Goal: Find contact information: Find contact information

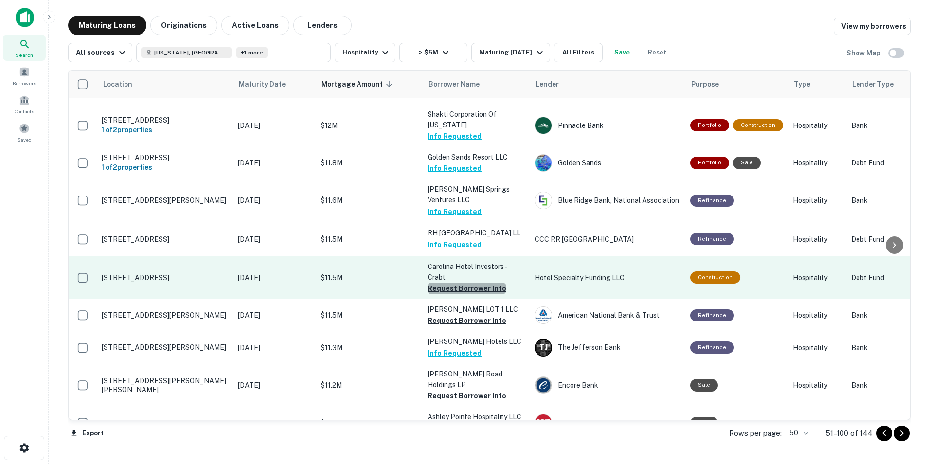
click at [468, 283] on button "Request Borrower Info" at bounding box center [466, 289] width 79 height 12
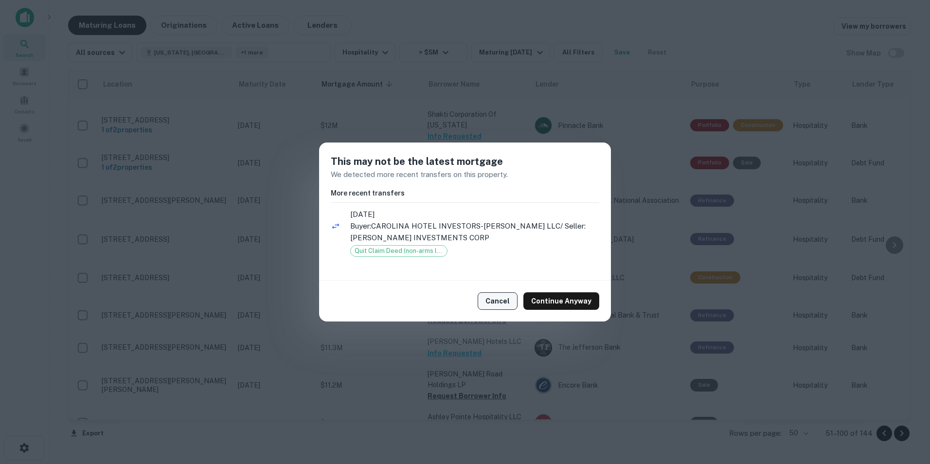
click at [503, 296] on button "Cancel" at bounding box center [497, 301] width 40 height 18
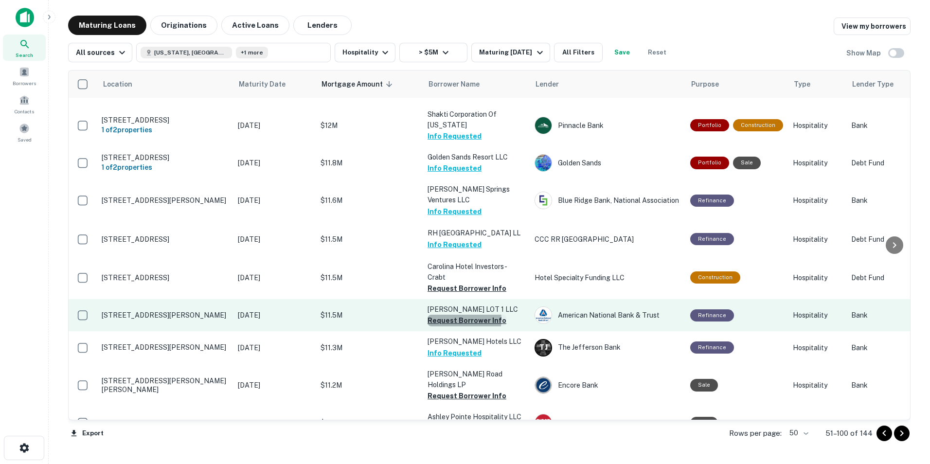
click at [458, 315] on button "Request Borrower Info" at bounding box center [466, 321] width 79 height 12
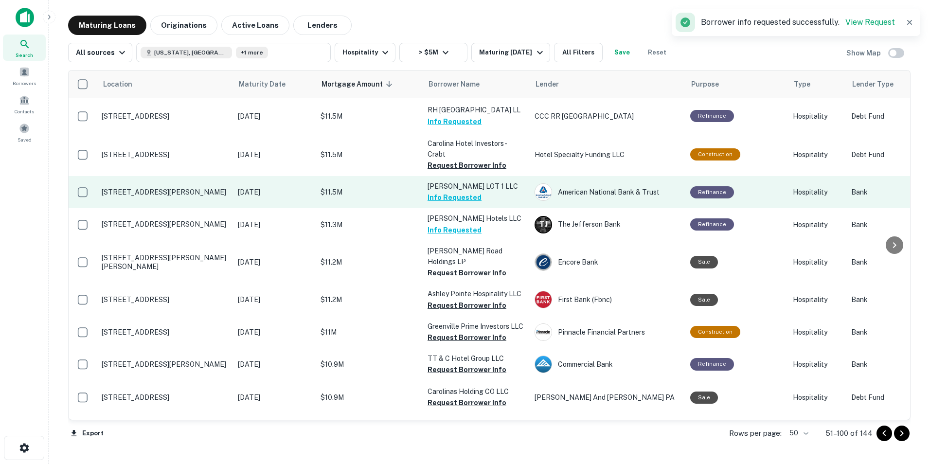
scroll to position [516, 0]
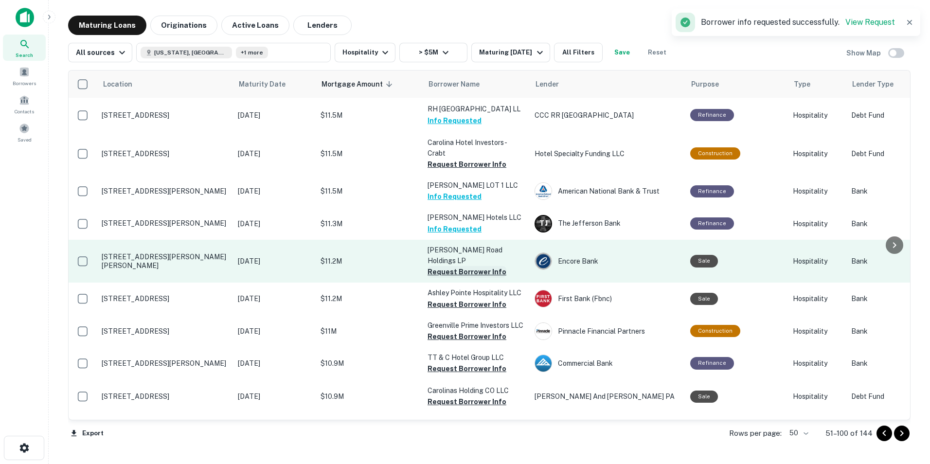
click at [473, 266] on button "Request Borrower Info" at bounding box center [466, 272] width 79 height 12
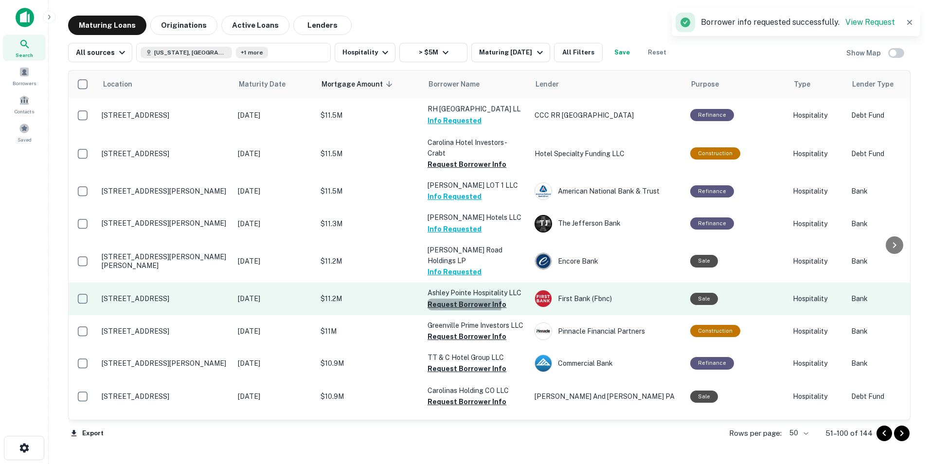
click at [463, 299] on button "Request Borrower Info" at bounding box center [466, 305] width 79 height 12
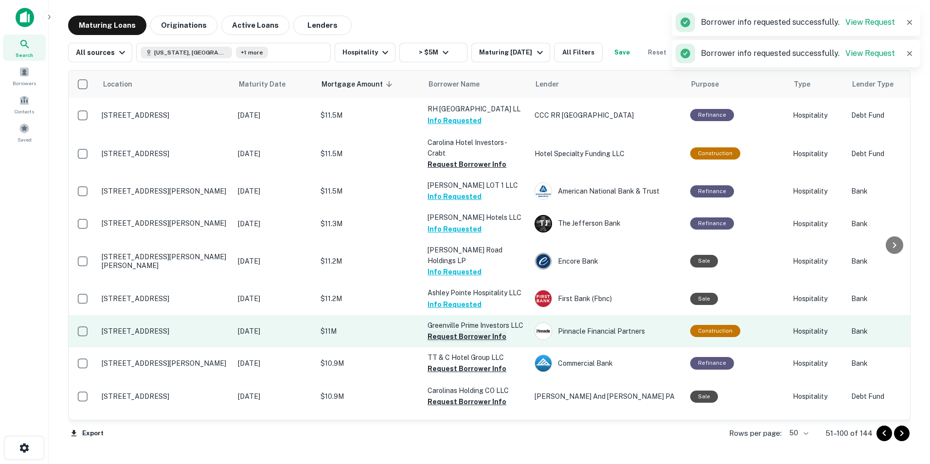
click at [460, 331] on button "Request Borrower Info" at bounding box center [466, 337] width 79 height 12
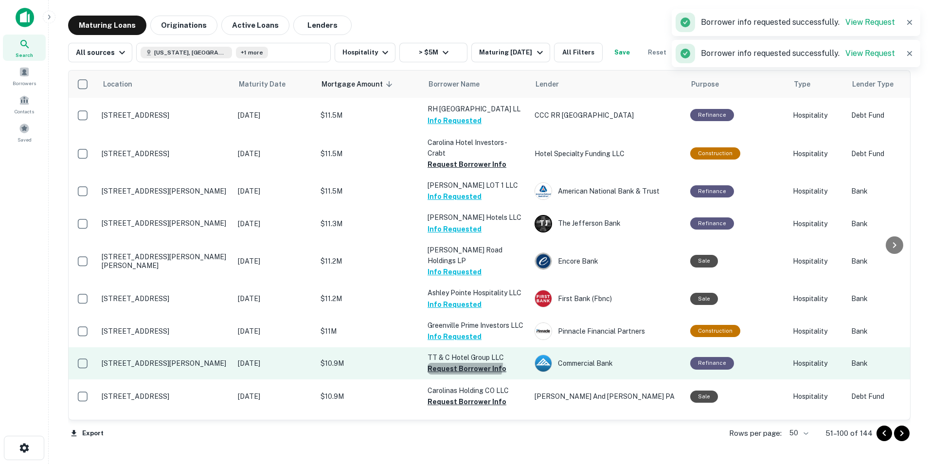
click at [459, 363] on button "Request Borrower Info" at bounding box center [466, 369] width 79 height 12
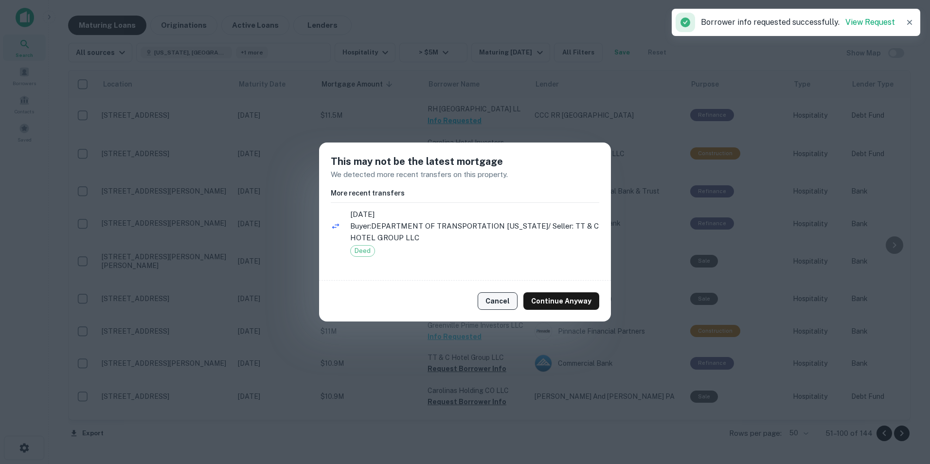
click at [495, 304] on button "Cancel" at bounding box center [497, 301] width 40 height 18
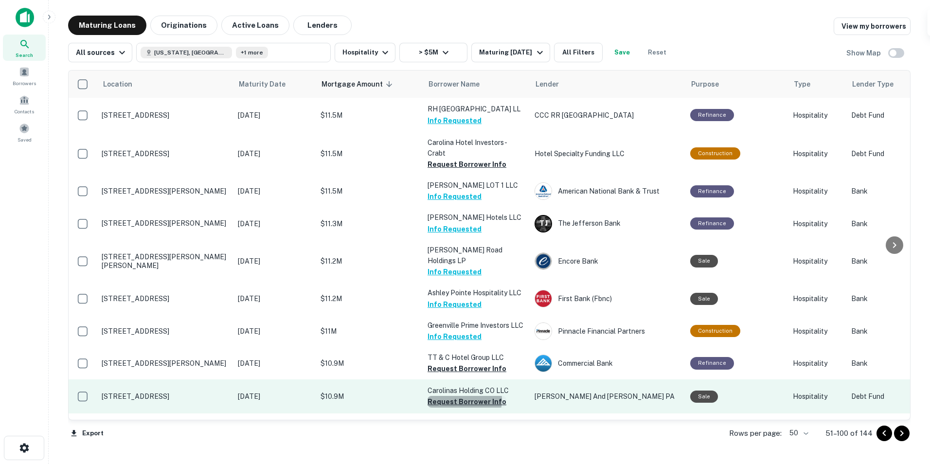
click at [460, 396] on button "Request Borrower Info" at bounding box center [466, 402] width 79 height 12
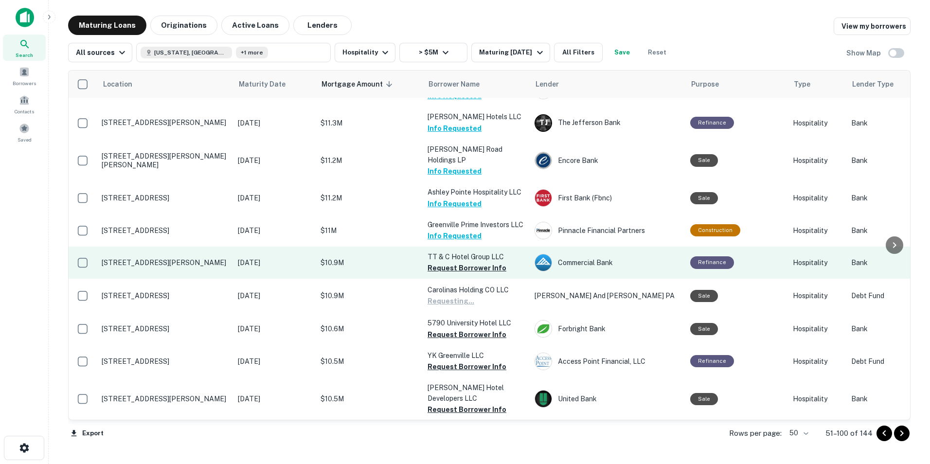
scroll to position [617, 0]
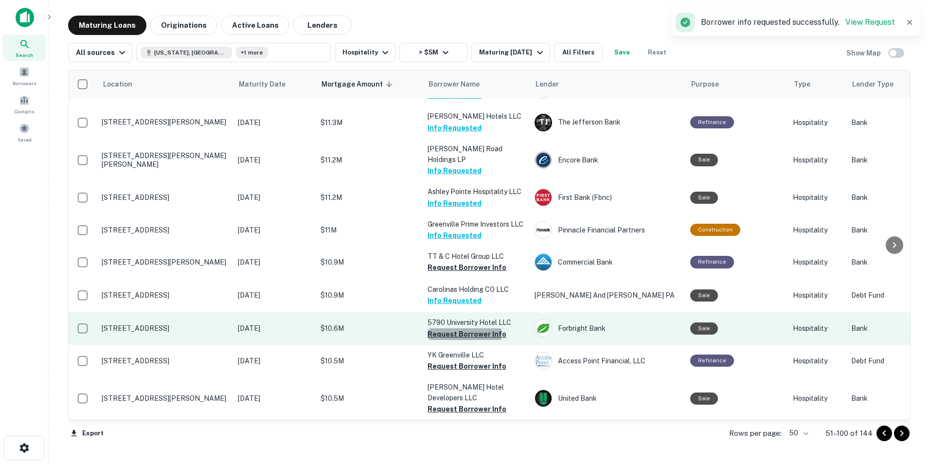
click at [458, 328] on button "Request Borrower Info" at bounding box center [466, 334] width 79 height 12
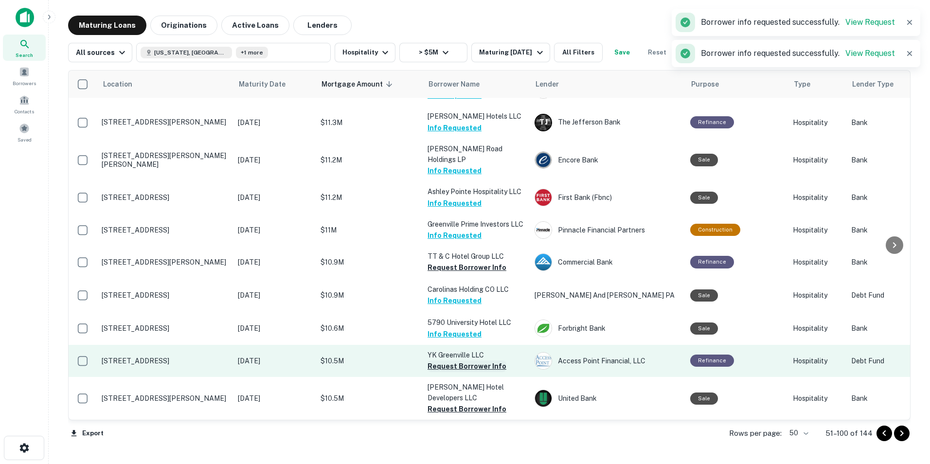
click at [458, 360] on button "Request Borrower Info" at bounding box center [466, 366] width 79 height 12
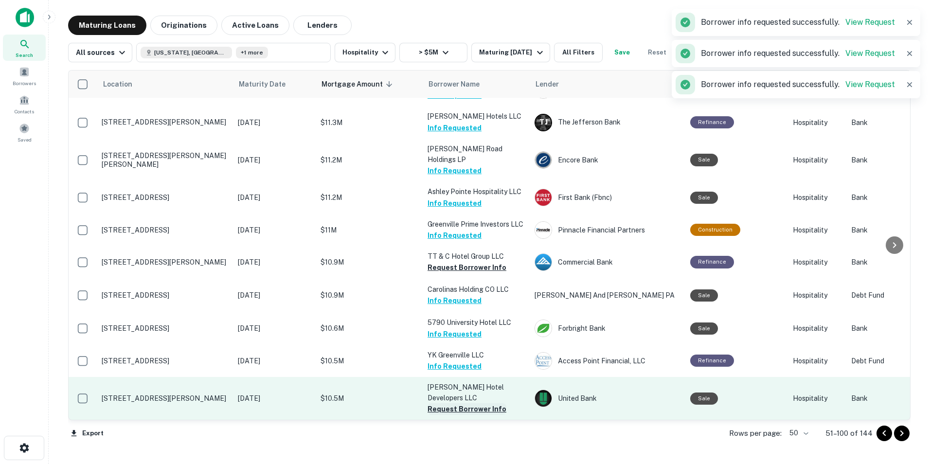
click at [447, 403] on button "Request Borrower Info" at bounding box center [466, 409] width 79 height 12
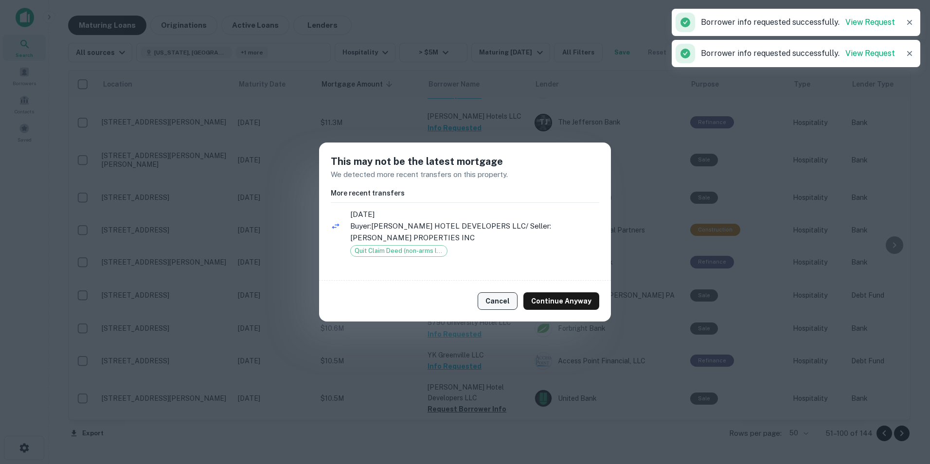
click at [491, 296] on button "Cancel" at bounding box center [497, 301] width 40 height 18
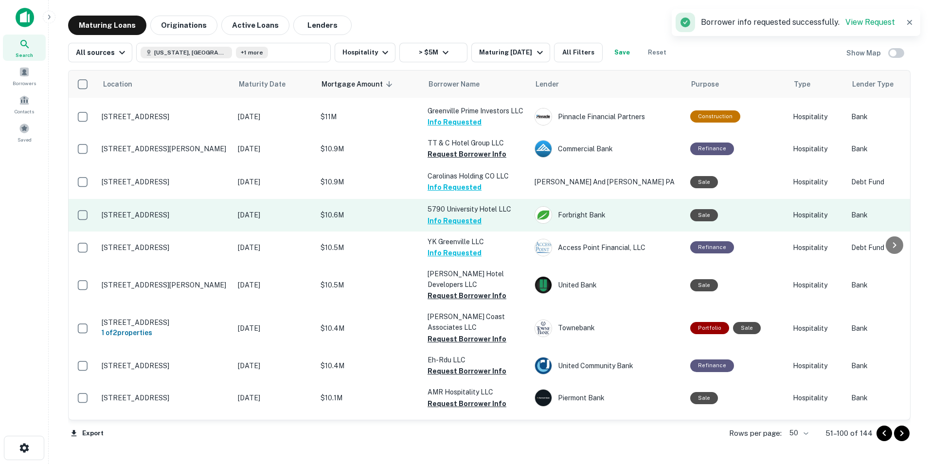
scroll to position [731, 0]
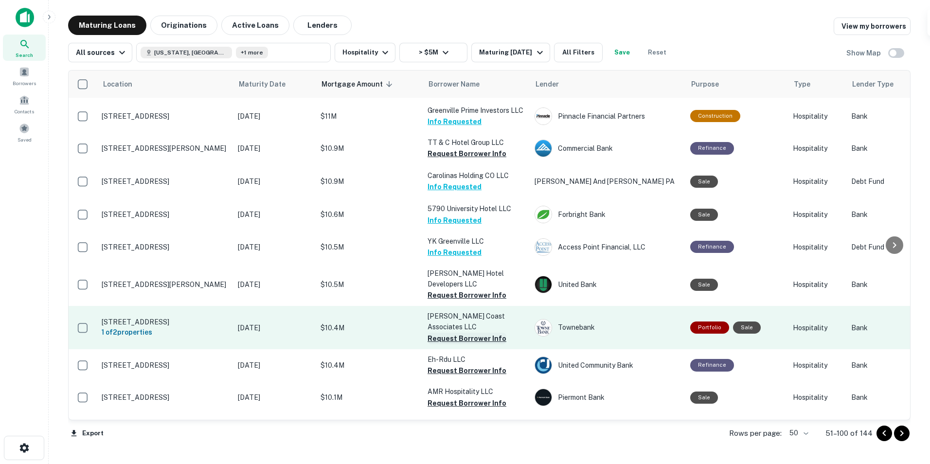
click at [445, 333] on button "Request Borrower Info" at bounding box center [466, 339] width 79 height 12
click at [445, 333] on button "Info Requested" at bounding box center [454, 339] width 54 height 12
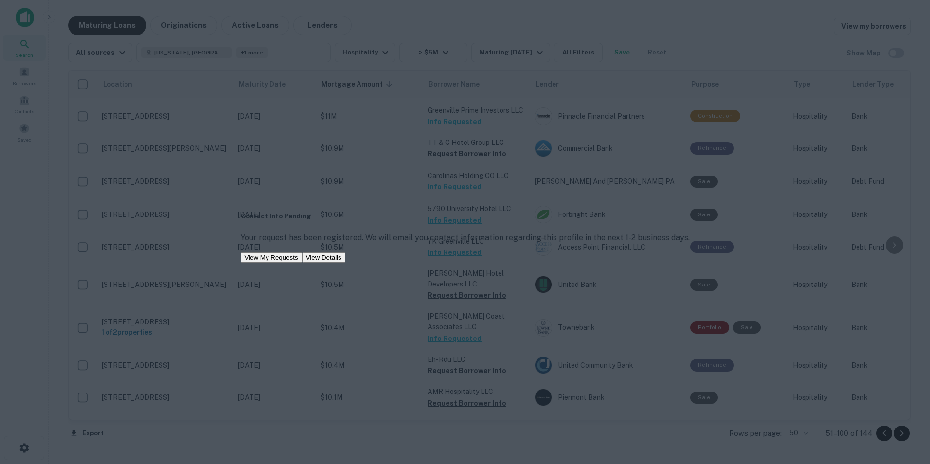
click at [404, 324] on div "Contact Info Pending Your request has been registered. We will email you contac…" at bounding box center [465, 232] width 930 height 464
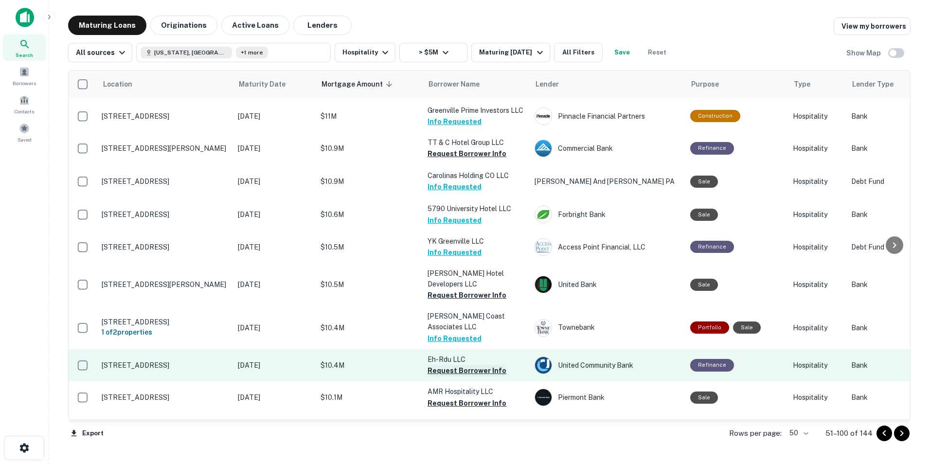
click at [437, 365] on button "Request Borrower Info" at bounding box center [466, 371] width 79 height 12
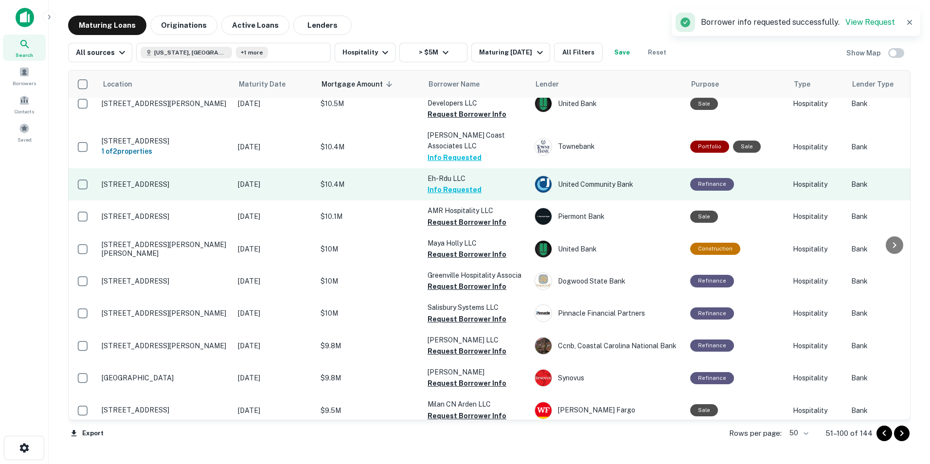
scroll to position [912, 0]
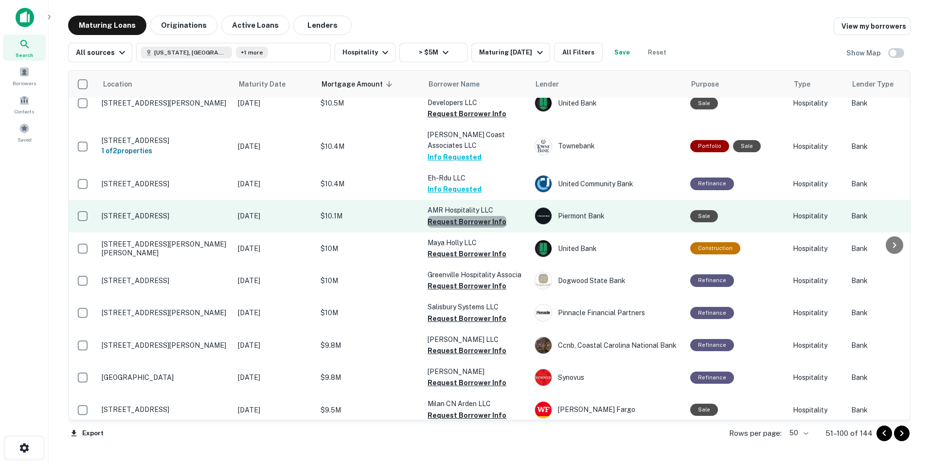
click at [468, 216] on button "Request Borrower Info" at bounding box center [466, 222] width 79 height 12
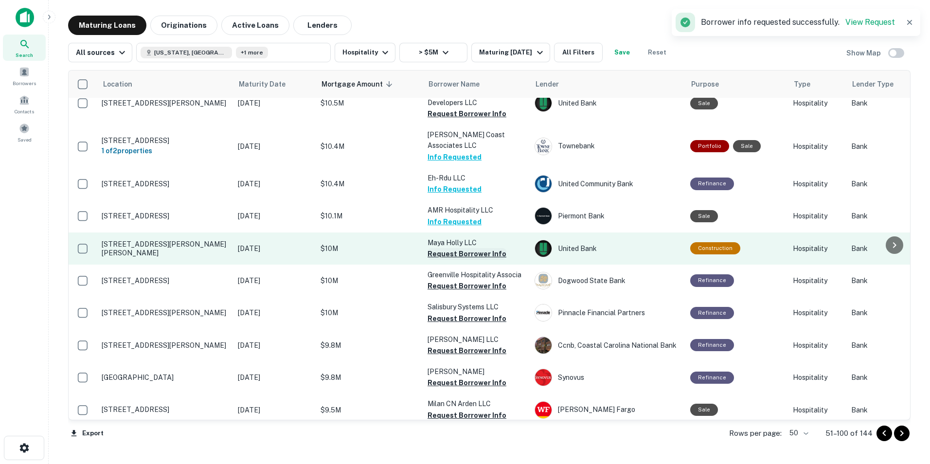
click at [461, 248] on button "Request Borrower Info" at bounding box center [466, 254] width 79 height 12
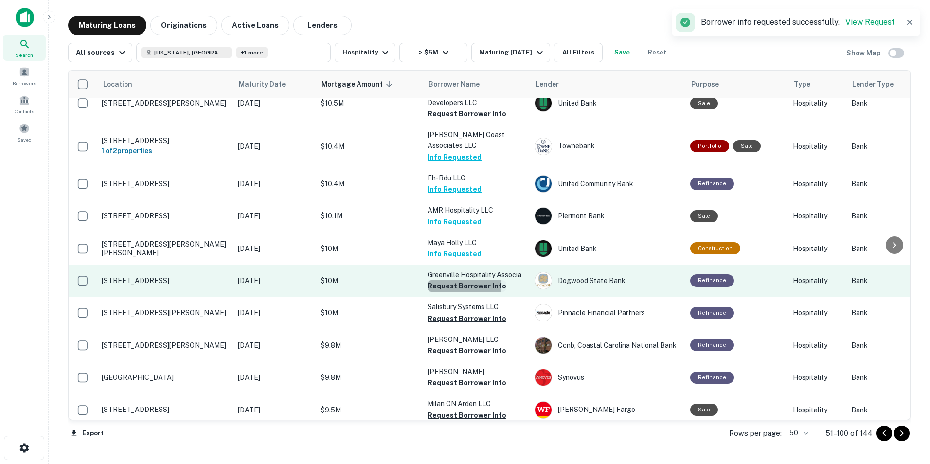
click at [460, 280] on button "Request Borrower Info" at bounding box center [466, 286] width 79 height 12
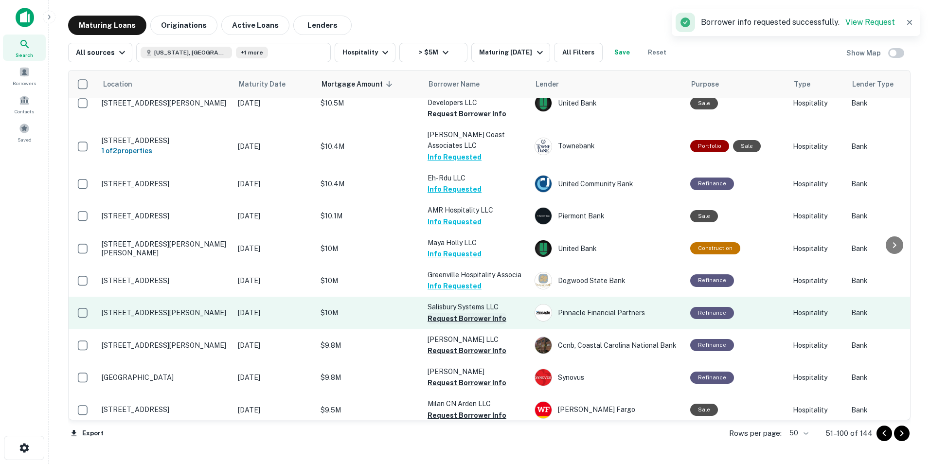
click at [459, 313] on button "Request Borrower Info" at bounding box center [466, 319] width 79 height 12
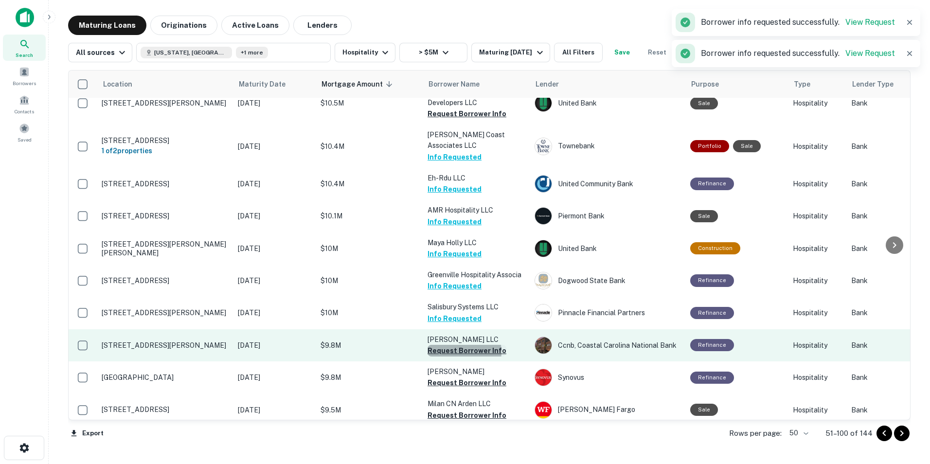
click at [452, 345] on button "Request Borrower Info" at bounding box center [466, 351] width 79 height 12
click at [452, 329] on td "[PERSON_NAME] LLC Requesting..." at bounding box center [476, 345] width 107 height 32
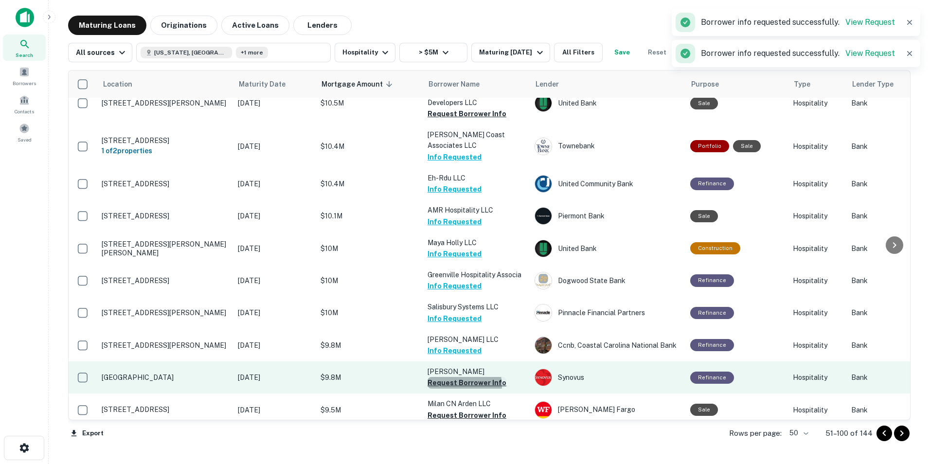
click at [450, 377] on button "Request Borrower Info" at bounding box center [466, 383] width 79 height 12
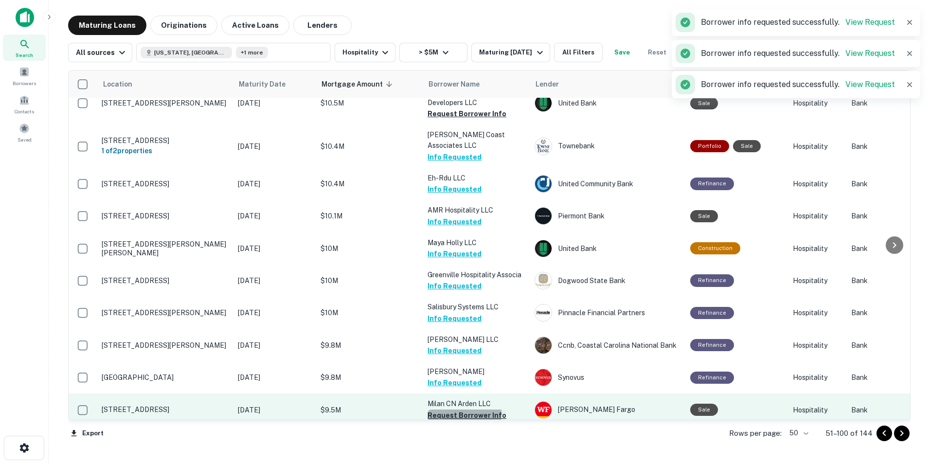
click at [448, 409] on button "Request Borrower Info" at bounding box center [466, 415] width 79 height 12
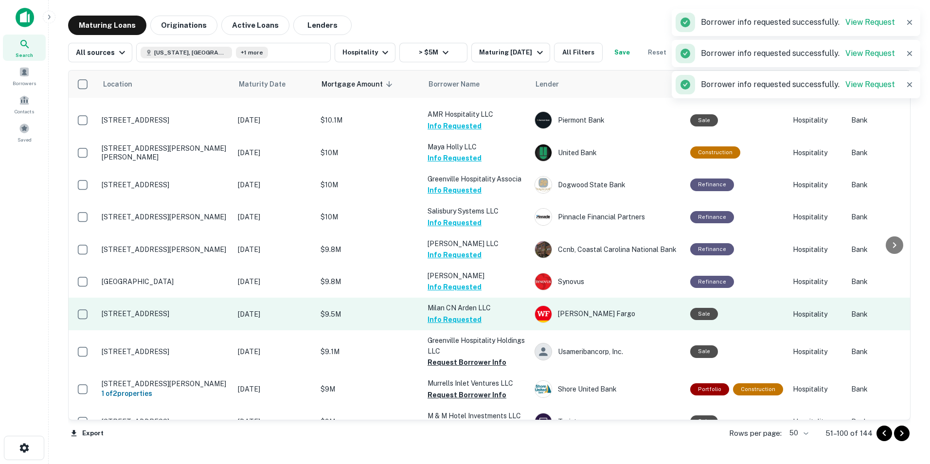
scroll to position [1008, 0]
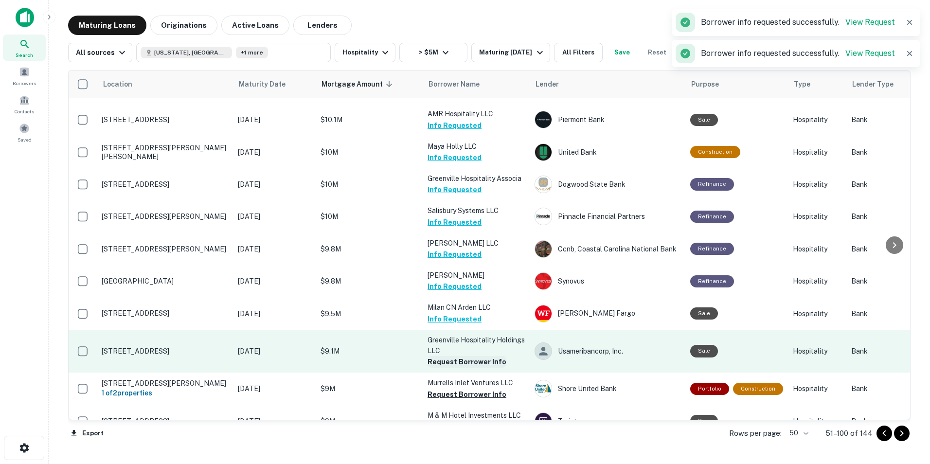
click at [459, 356] on button "Request Borrower Info" at bounding box center [466, 362] width 79 height 12
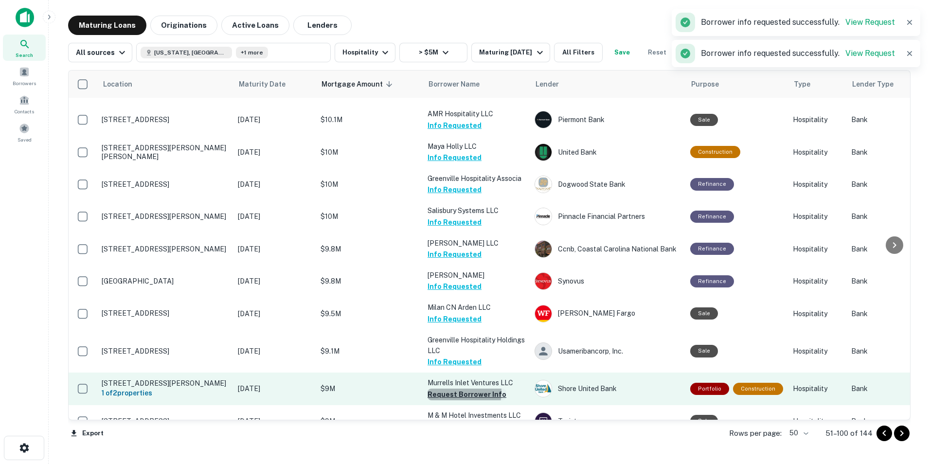
click at [454, 389] on button "Request Borrower Info" at bounding box center [466, 395] width 79 height 12
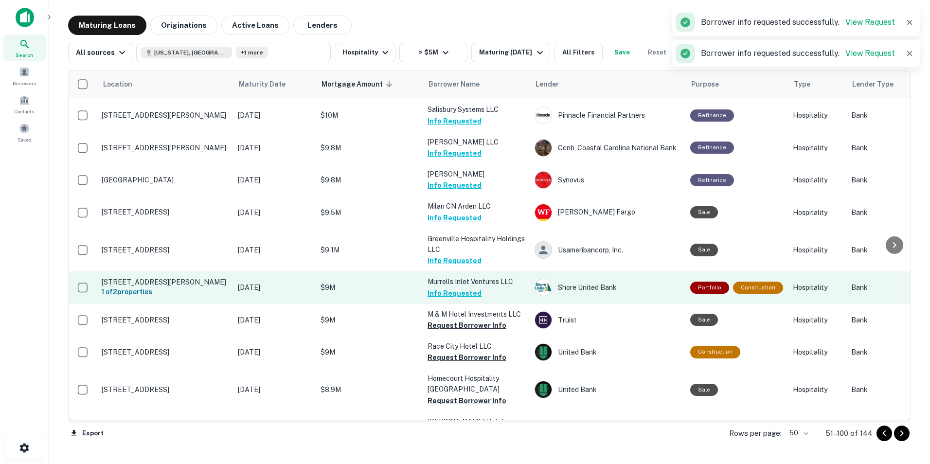
scroll to position [1110, 0]
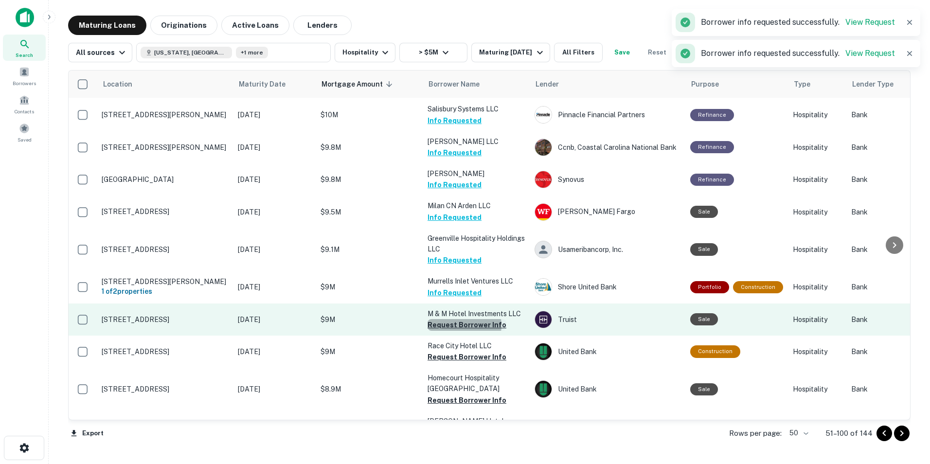
click at [459, 319] on button "Request Borrower Info" at bounding box center [466, 325] width 79 height 12
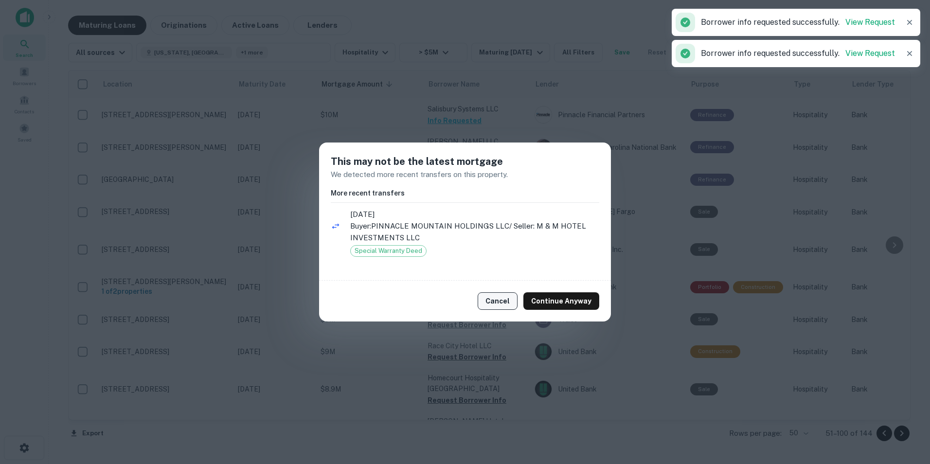
click at [495, 305] on button "Cancel" at bounding box center [497, 301] width 40 height 18
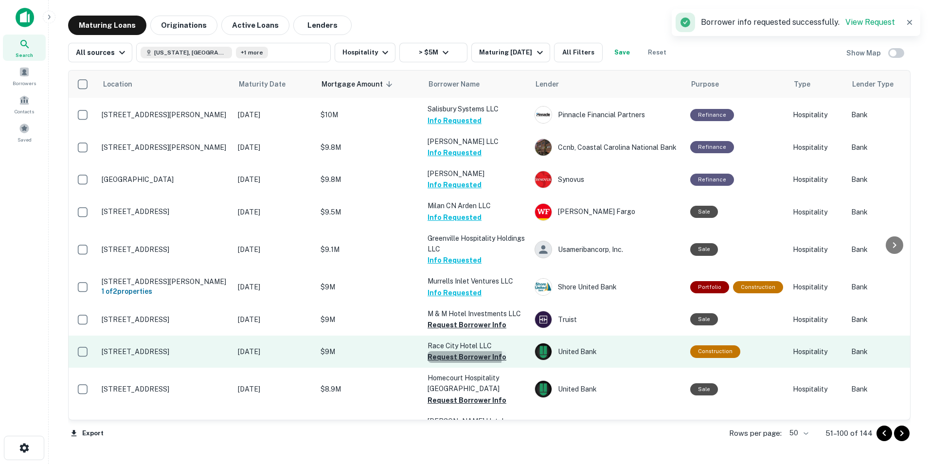
click at [463, 351] on button "Request Borrower Info" at bounding box center [466, 357] width 79 height 12
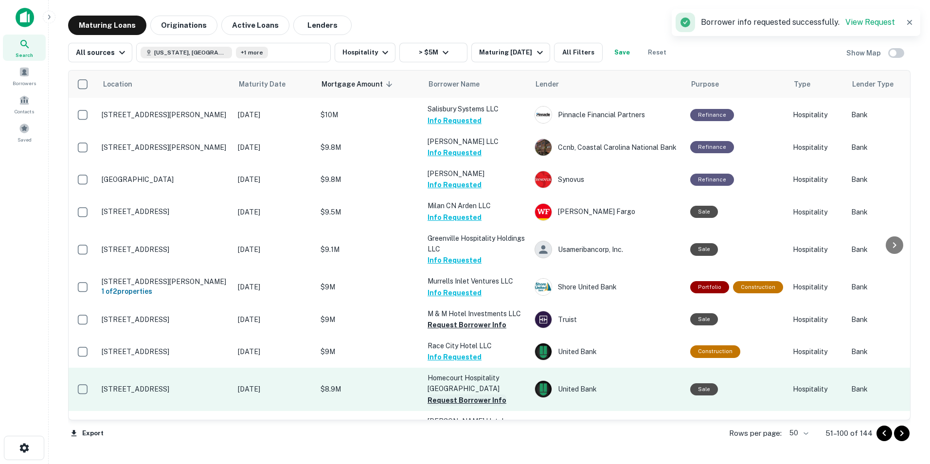
click at [439, 394] on button "Request Borrower Info" at bounding box center [466, 400] width 79 height 12
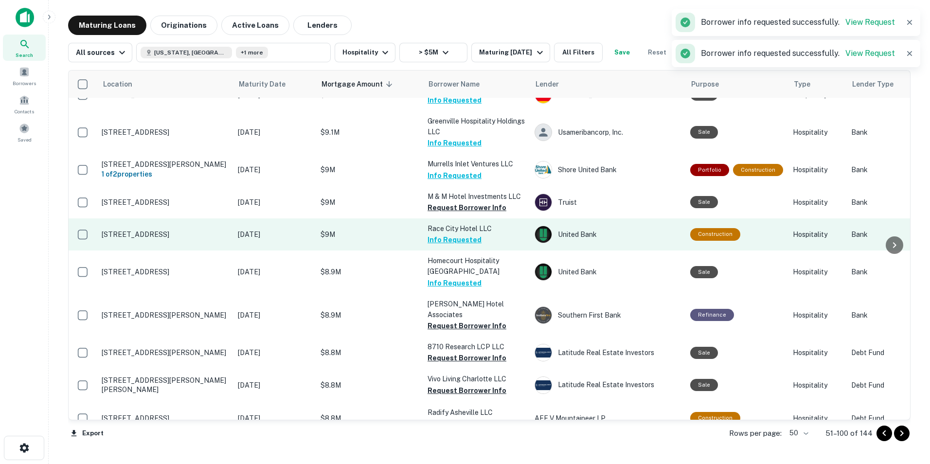
scroll to position [1228, 0]
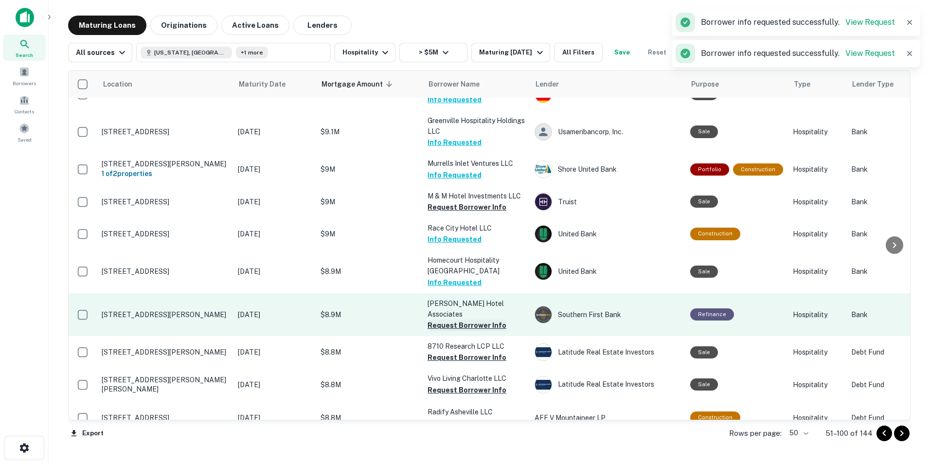
click at [447, 319] on button "Request Borrower Info" at bounding box center [466, 325] width 79 height 12
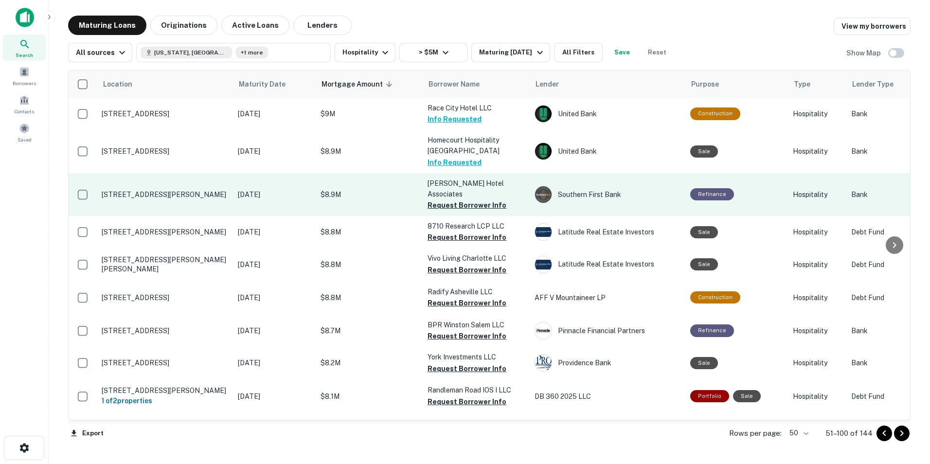
scroll to position [1357, 0]
